Goal: Contribute content: Add original content to the website for others to see

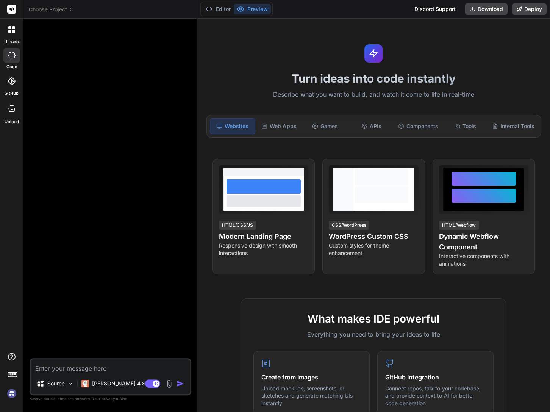
click at [11, 393] on img at bounding box center [11, 393] width 13 height 13
click at [17, 31] on div at bounding box center [12, 30] width 16 height 16
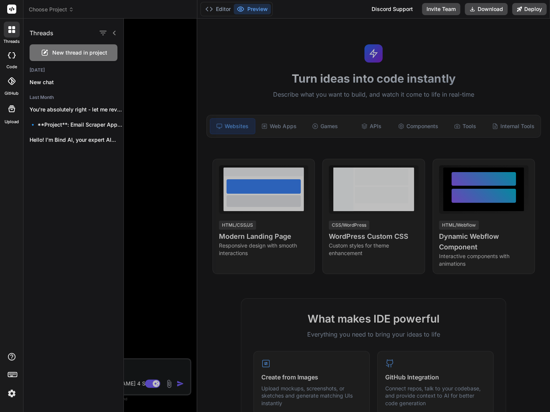
click at [67, 52] on span "New thread in project" at bounding box center [79, 53] width 55 height 8
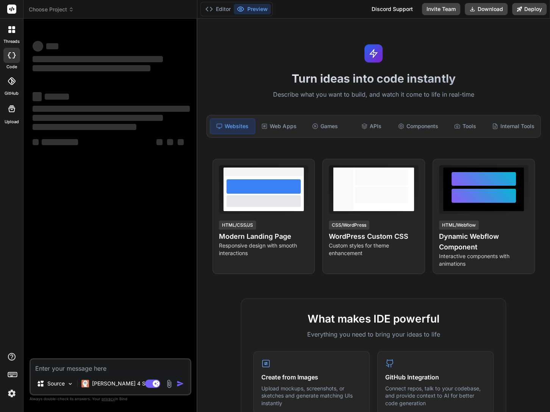
type textarea "x"
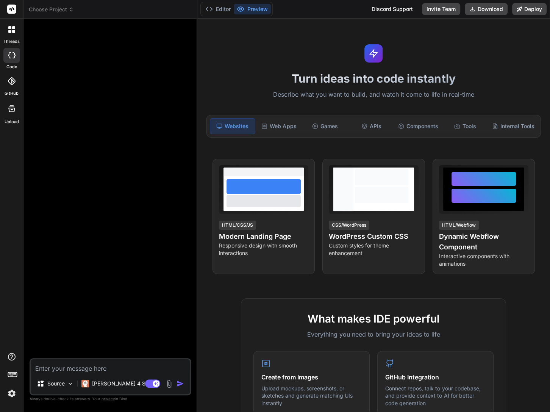
click at [38, 10] on span "Choose Project" at bounding box center [51, 10] width 45 height 8
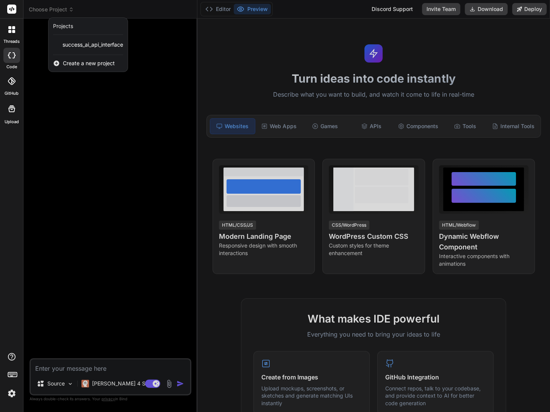
click at [63, 63] on span "Create a new project" at bounding box center [89, 63] width 52 height 8
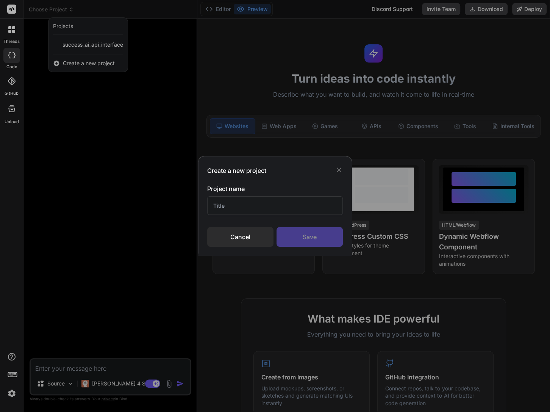
click at [227, 208] on input "text" at bounding box center [275, 205] width 136 height 19
type input "sporadicate"
click at [292, 236] on div "Save" at bounding box center [309, 237] width 66 height 20
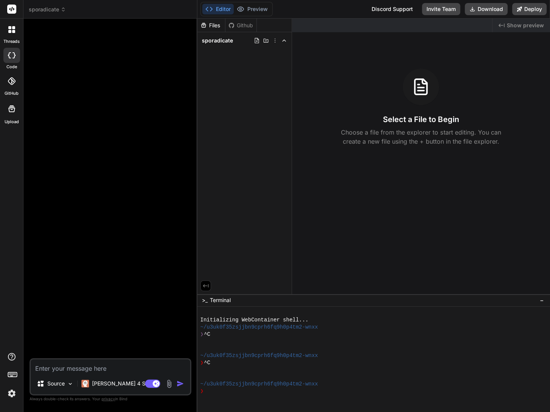
click at [8, 27] on icon at bounding box center [9, 27] width 3 height 3
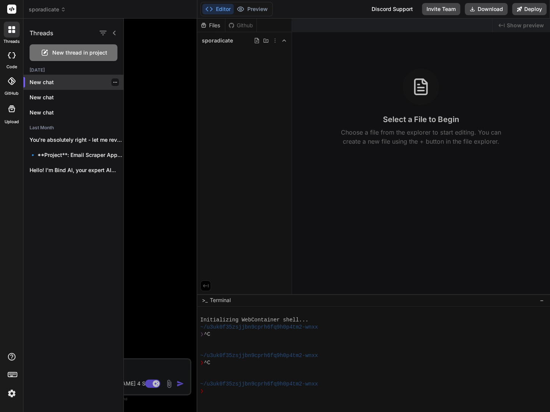
click at [42, 84] on p "New chat" at bounding box center [77, 82] width 94 height 8
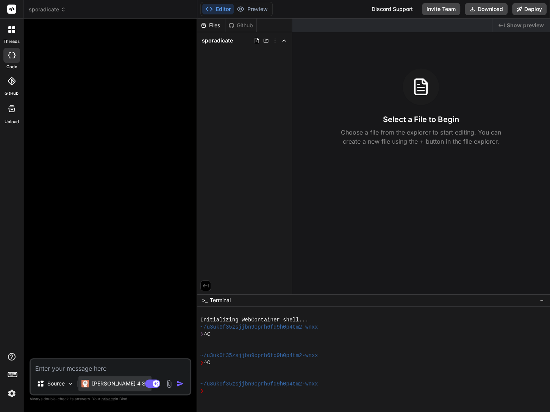
click at [100, 384] on p "Claude 4 S.." at bounding box center [120, 383] width 56 height 8
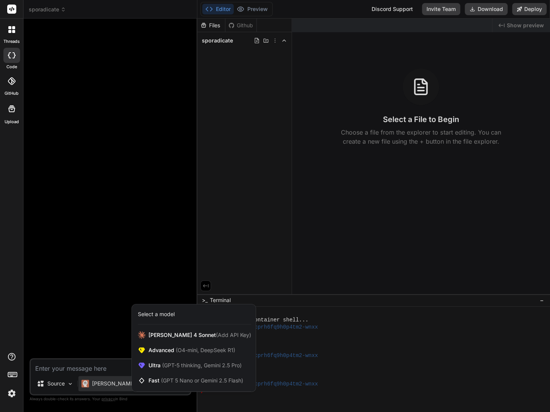
click at [61, 381] on div at bounding box center [275, 206] width 550 height 412
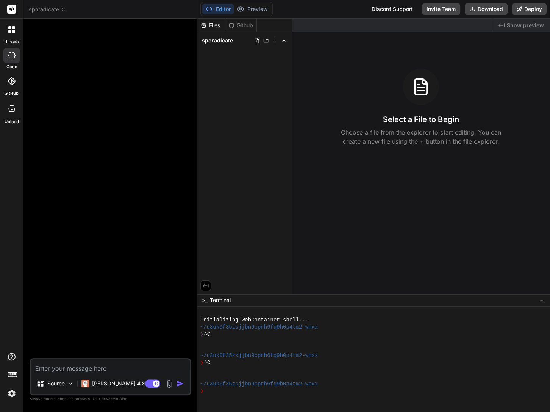
click at [12, 393] on img at bounding box center [11, 393] width 13 height 13
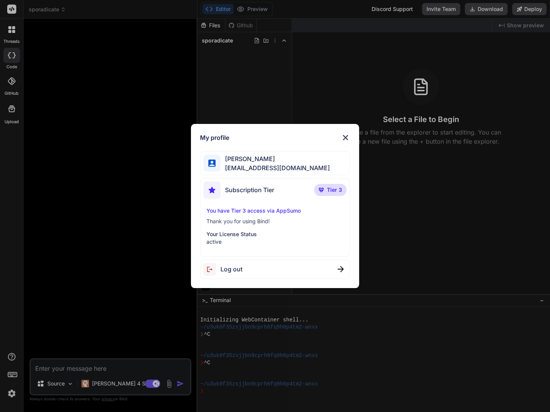
click at [344, 139] on img at bounding box center [345, 137] width 9 height 9
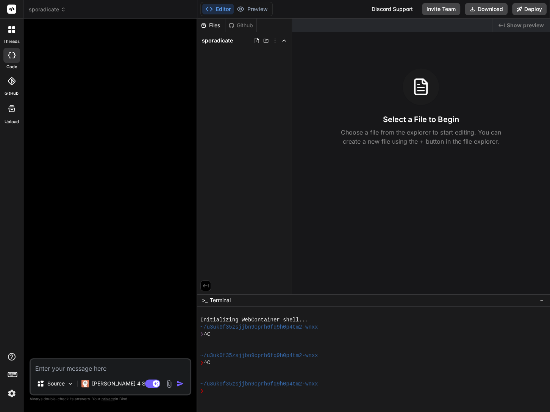
click at [106, 367] on textarea at bounding box center [110, 366] width 159 height 14
click at [171, 385] on img at bounding box center [169, 383] width 9 height 9
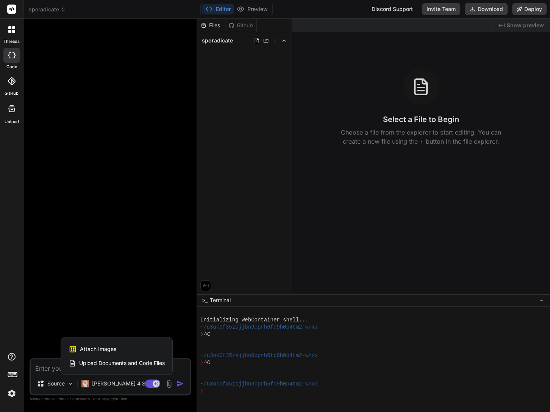
click at [115, 360] on span "Upload Documents and Code Files" at bounding box center [122, 363] width 86 height 8
type textarea "x"
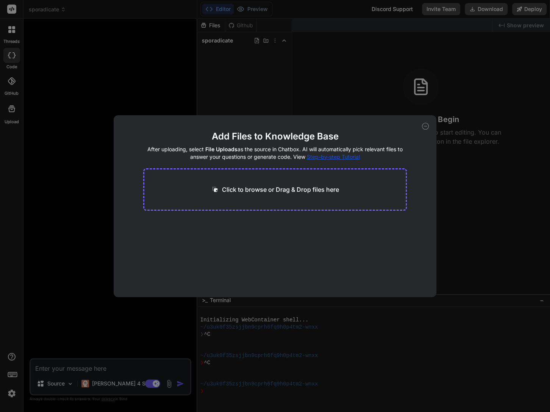
click at [245, 191] on p "Click to browse or Drag & Drop files here" at bounding box center [280, 189] width 117 height 9
type input "C:\fakepath\Sporadicate Site Map.pdf"
click at [423, 126] on icon at bounding box center [425, 126] width 7 height 7
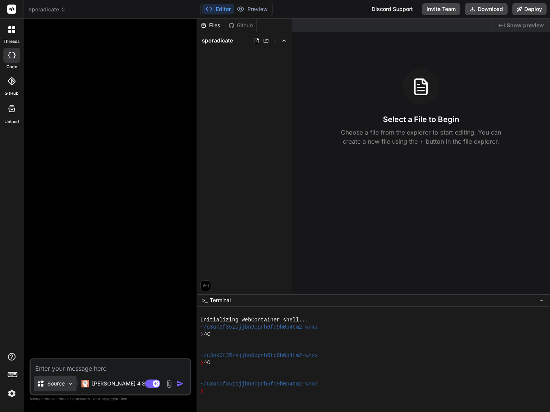
click at [66, 385] on div "Source" at bounding box center [55, 383] width 43 height 15
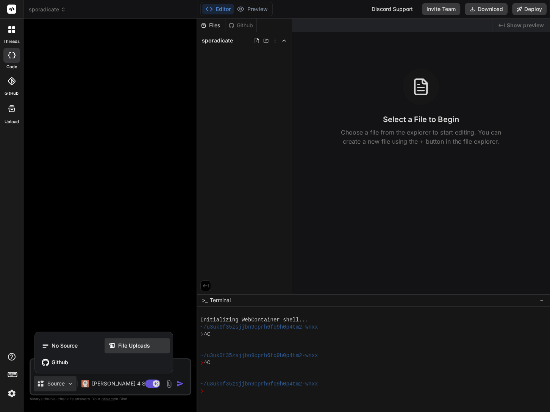
click at [124, 344] on span "File Uploads" at bounding box center [134, 346] width 32 height 8
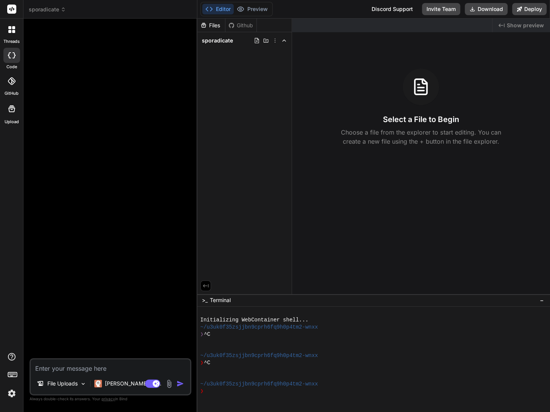
click at [11, 114] on div at bounding box center [12, 109] width 18 height 18
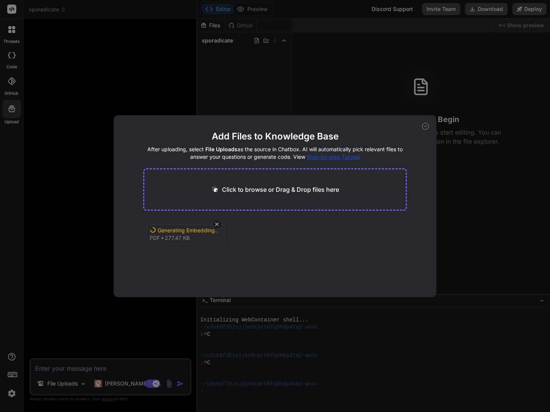
click at [176, 235] on span "277.47 KB" at bounding box center [177, 238] width 25 height 8
click at [423, 123] on icon at bounding box center [425, 126] width 7 height 7
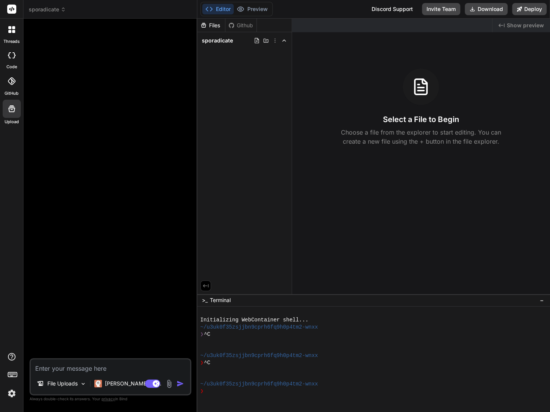
click at [77, 364] on textarea at bounding box center [110, 366] width 159 height 14
click at [168, 384] on img at bounding box center [169, 383] width 9 height 9
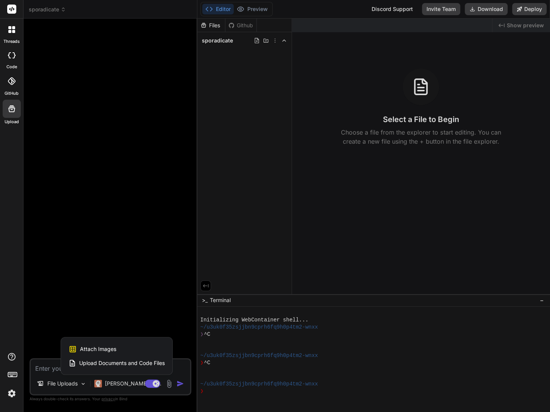
click at [42, 364] on div at bounding box center [275, 206] width 550 height 412
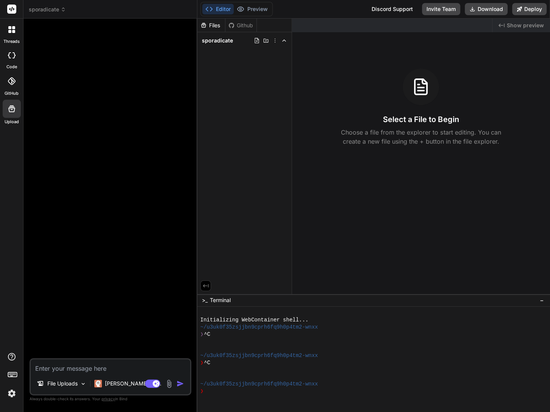
click at [43, 367] on textarea at bounding box center [110, 366] width 159 height 14
type textarea "x"
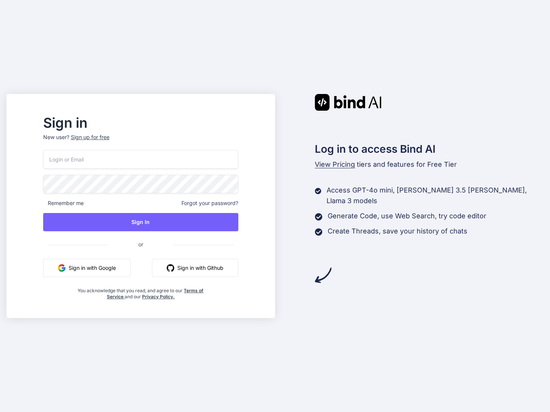
click at [103, 274] on button "Sign in with Google" at bounding box center [86, 268] width 87 height 18
